Goal: Task Accomplishment & Management: Manage account settings

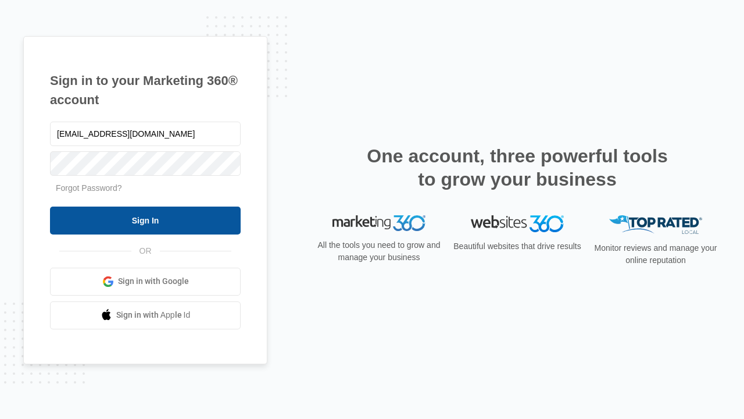
click at [145, 220] on input "Sign In" at bounding box center [145, 220] width 191 height 28
